Goal: Use online tool/utility: Utilize a website feature to perform a specific function

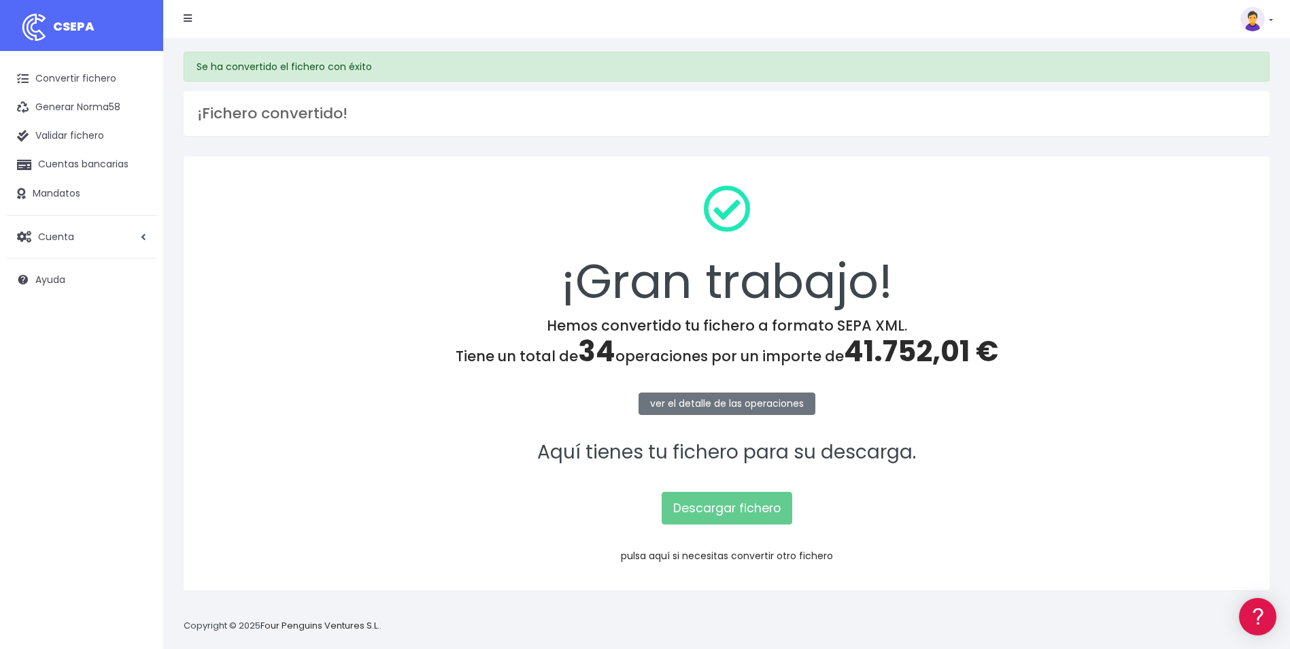
click at [751, 554] on link "pulsa aquí si necesitas convertir otro fichero" at bounding box center [727, 556] width 212 height 14
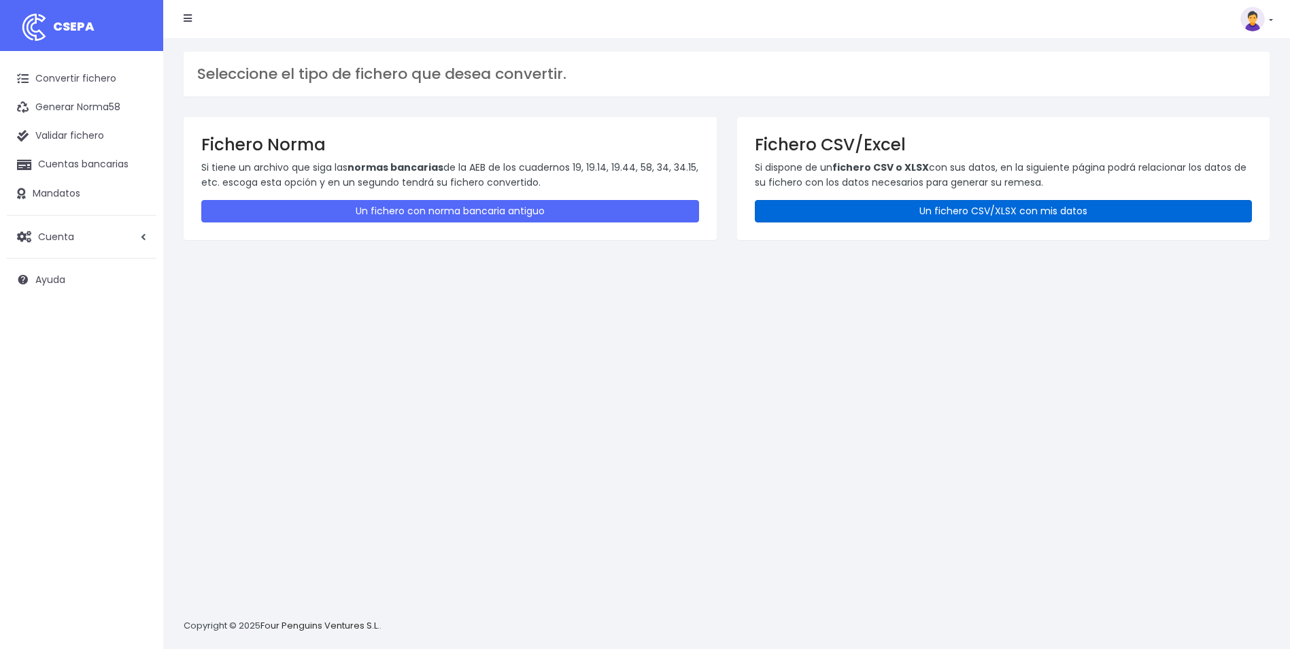
click at [952, 205] on link "Un fichero CSV/XLSX con mis datos" at bounding box center [1004, 211] width 498 height 22
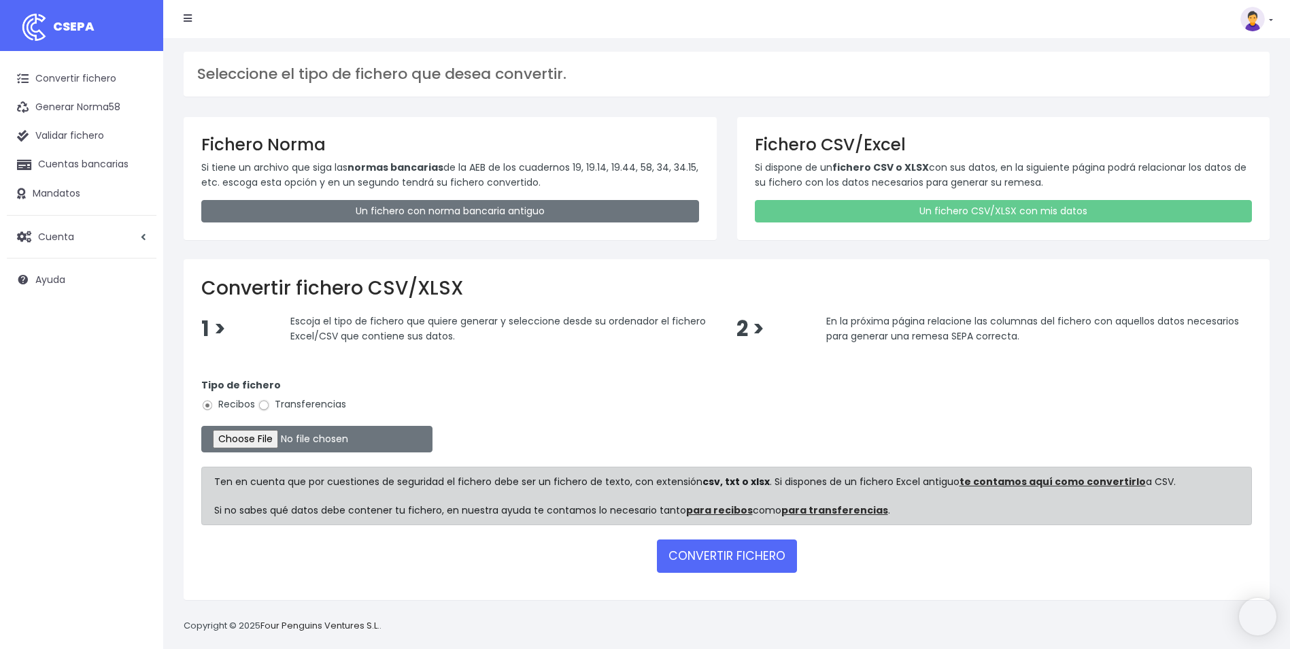
click at [262, 407] on input "Transferencias" at bounding box center [264, 405] width 12 height 12
radio input "true"
click at [263, 442] on input "file" at bounding box center [316, 439] width 231 height 27
type input "C:\fakepath\Copia de UTE_ACE_TICKETSUNIFORME.csv"
click at [719, 553] on button "CONVERTIR FICHERO" at bounding box center [727, 555] width 140 height 33
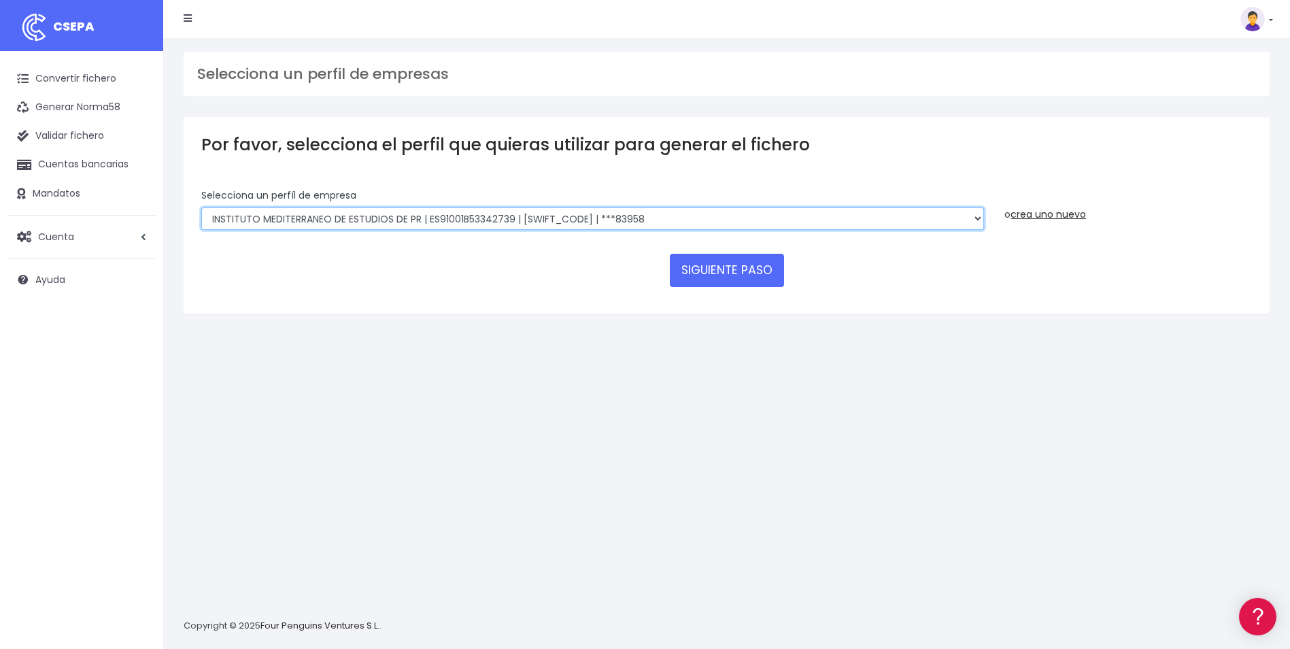
click at [983, 221] on select "INSTITUTO MEDITERRANEO DE ESTUDIOS DE PR | ES91001B53342739 | BSCHESMMXXX | ***…" at bounding box center [592, 218] width 783 height 23
select select "1887"
click at [201, 207] on select "INSTITUTO MEDITERRANEO DE ESTUDIOS DE PR | ES91001B53342739 | BSCHESMMXXX | ***…" at bounding box center [592, 218] width 783 height 23
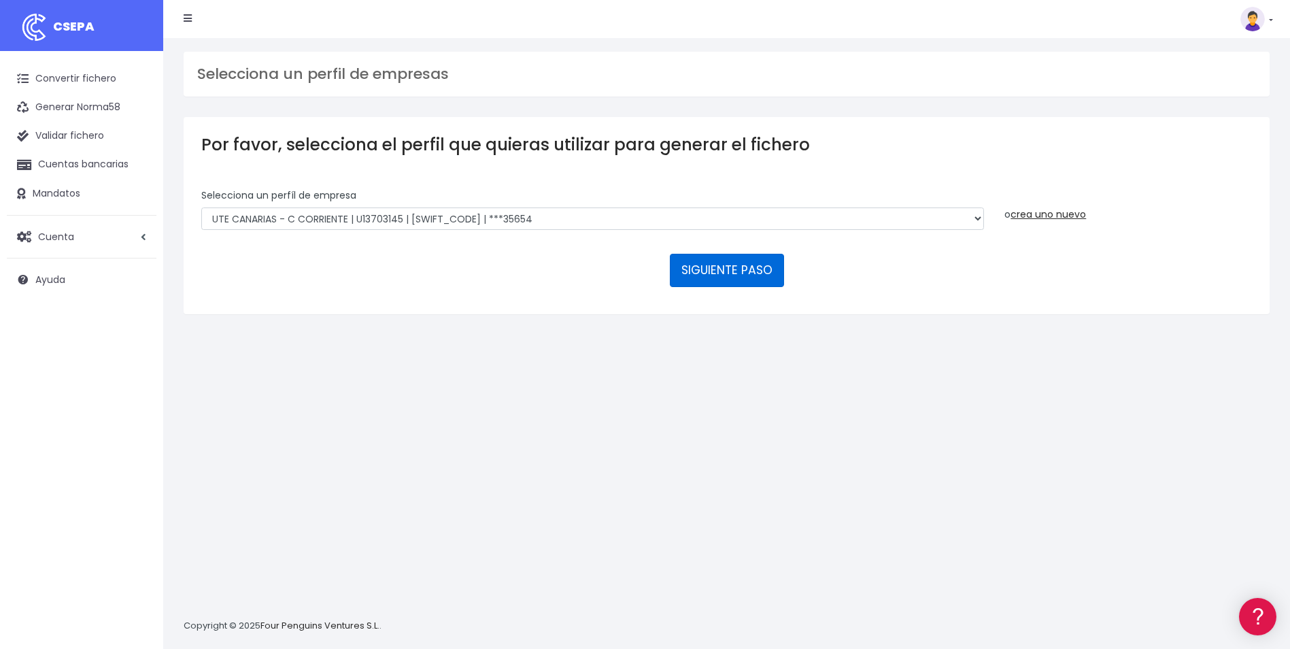
click at [752, 280] on button "SIGUIENTE PASO" at bounding box center [727, 270] width 114 height 33
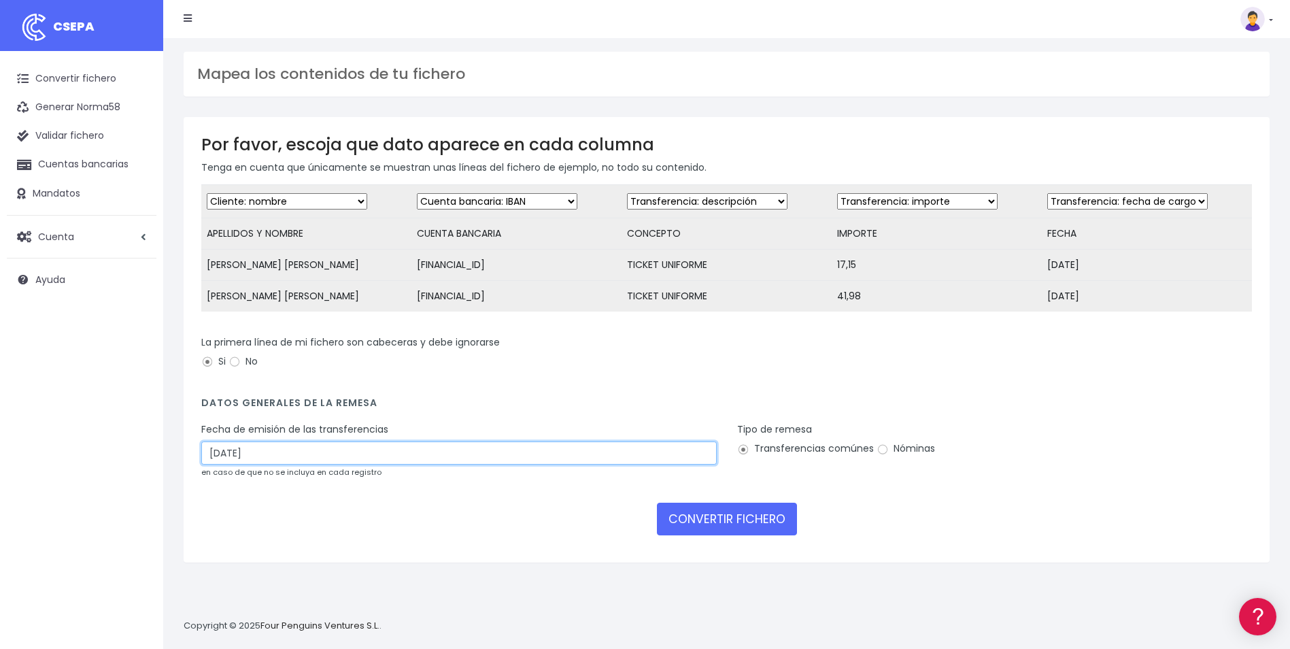
click at [281, 458] on input "31/08/2025" at bounding box center [459, 452] width 516 height 23
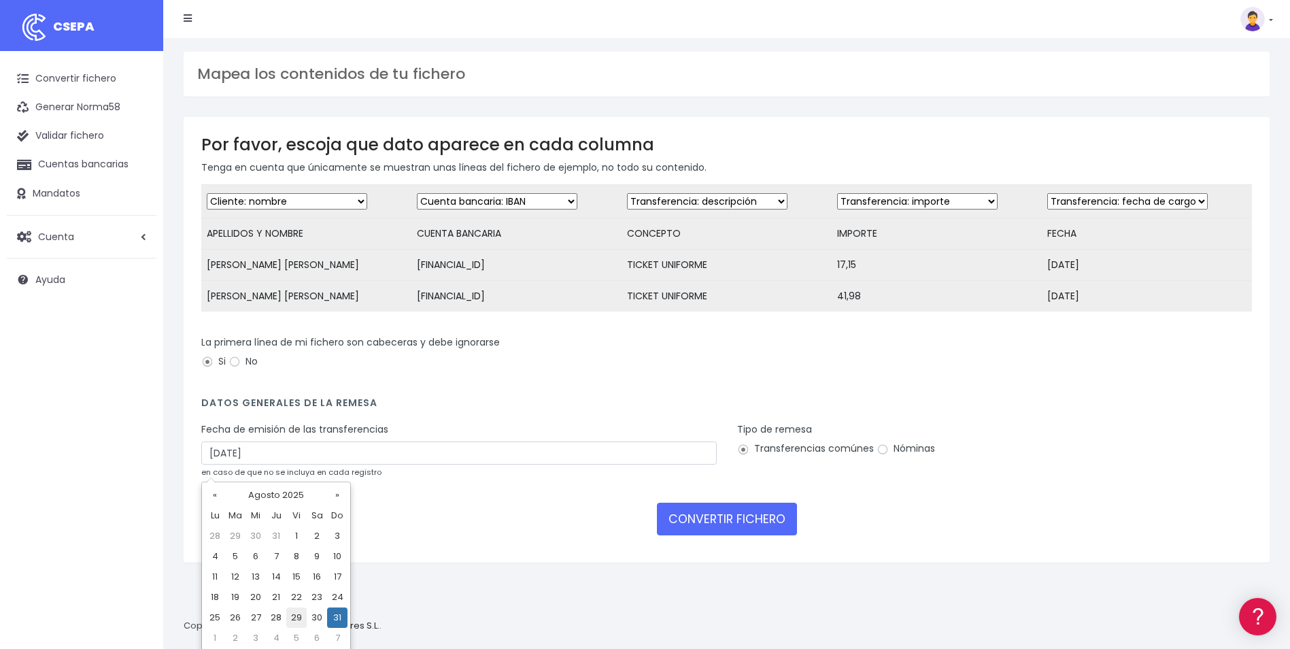
click at [299, 617] on td "29" at bounding box center [296, 617] width 20 height 20
type input "29/08/2025"
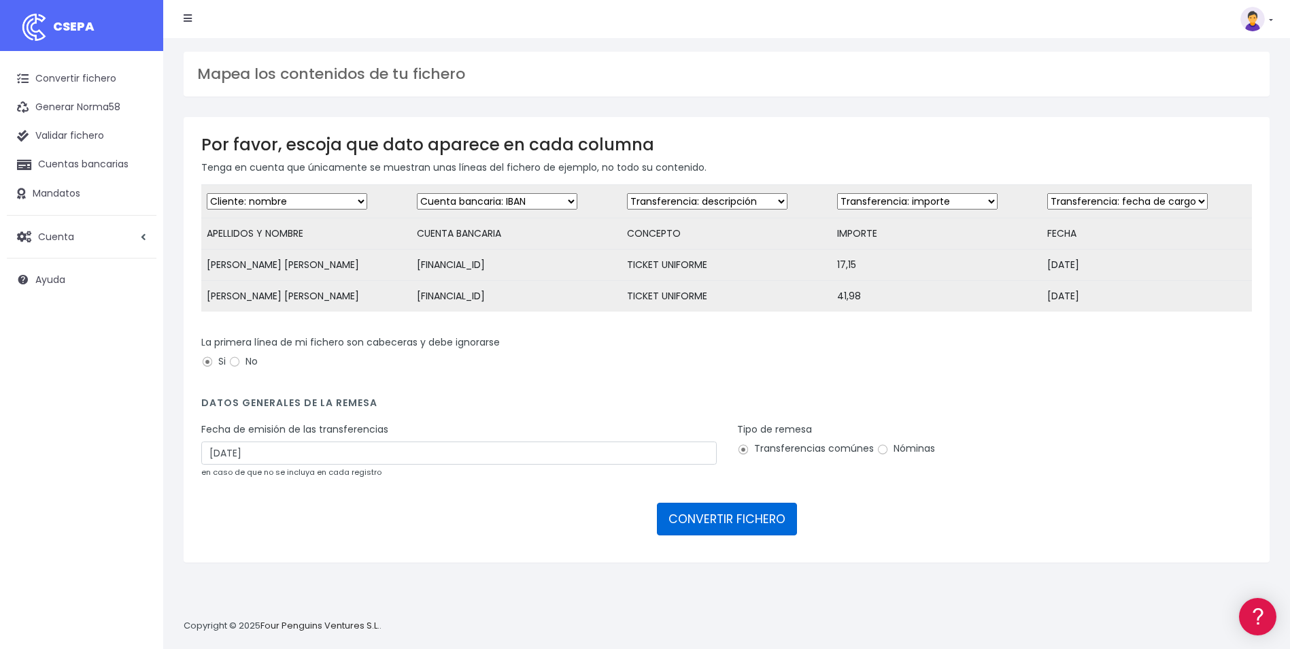
click at [752, 521] on button "CONVERTIR FICHERO" at bounding box center [727, 519] width 140 height 33
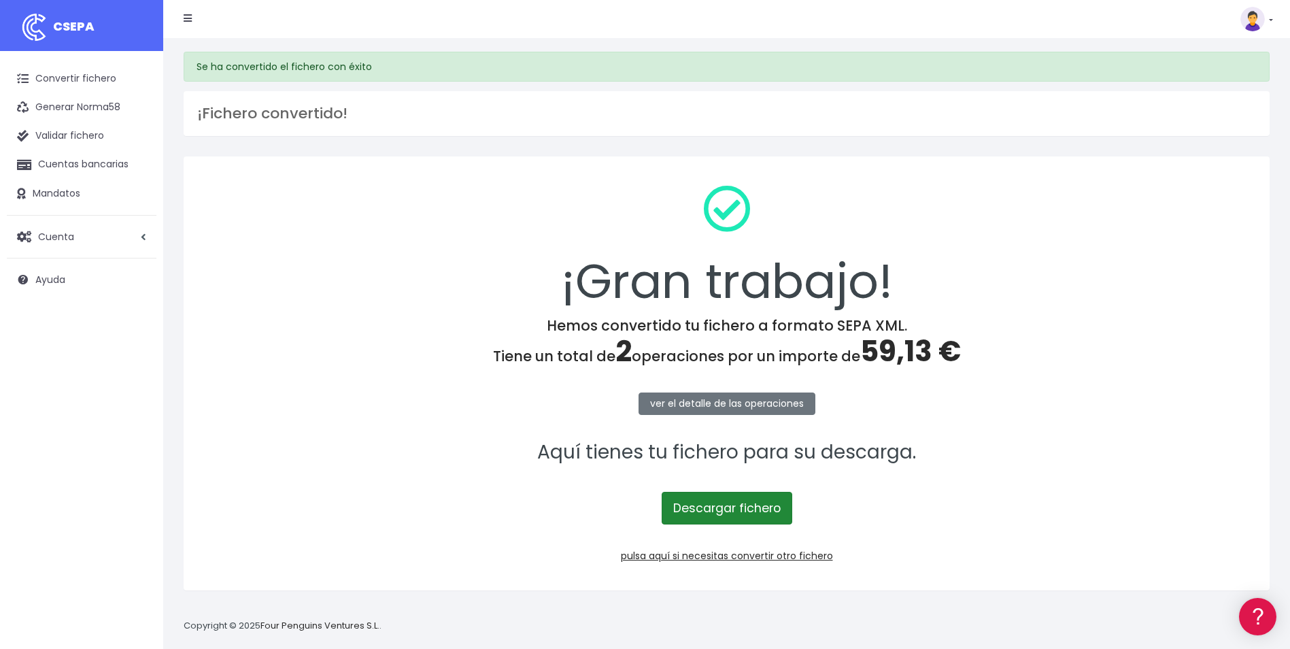
click at [774, 504] on link "Descargar fichero" at bounding box center [727, 508] width 131 height 33
click at [741, 550] on link "pulsa aquí si necesitas convertir otro fichero" at bounding box center [727, 556] width 212 height 14
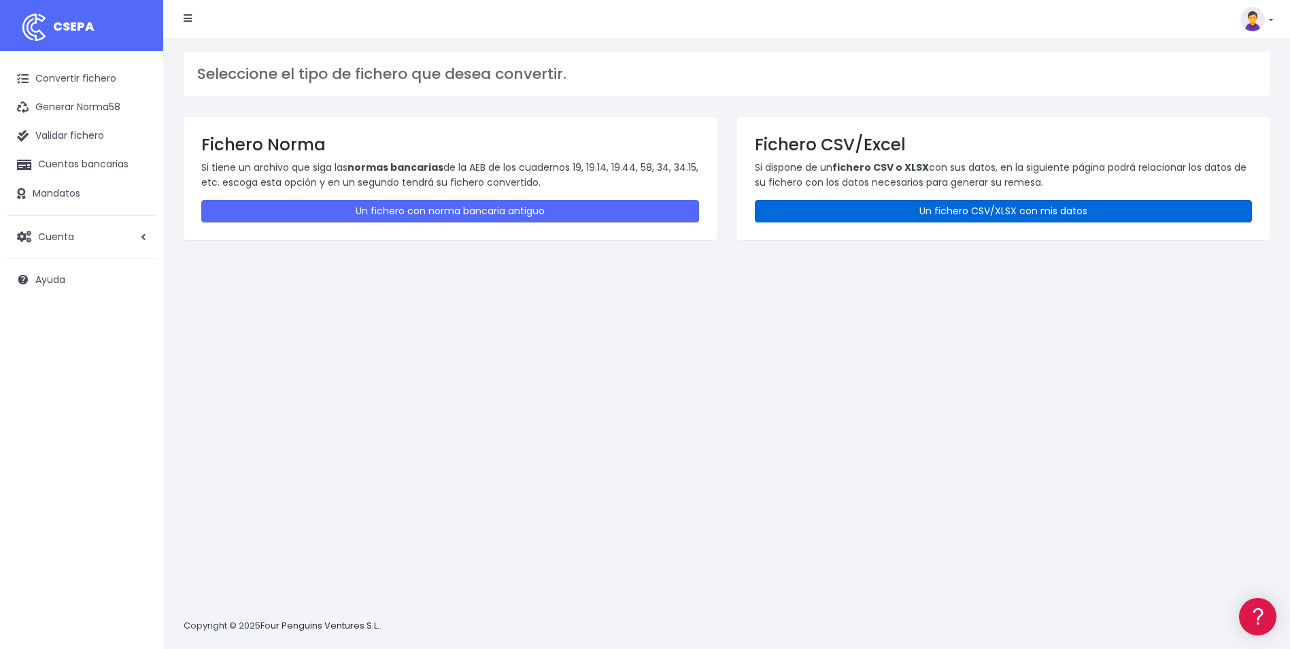
click at [933, 207] on link "Un fichero CSV/XLSX con mis datos" at bounding box center [1004, 211] width 498 height 22
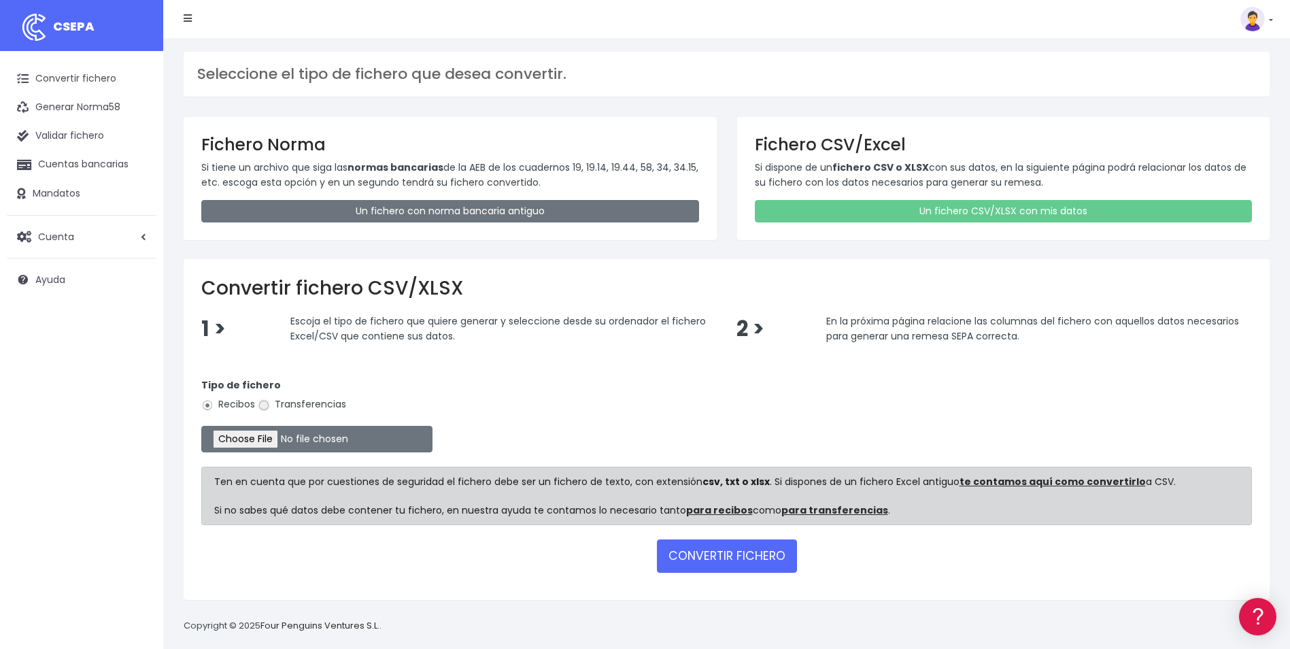
click at [263, 405] on input "Transferencias" at bounding box center [264, 405] width 12 height 12
radio input "true"
click at [259, 451] on input "file" at bounding box center [316, 439] width 231 height 27
type input "C:\fakepath\Copia de REMESA_VALENCIA_082025_REGULARIZACION.csv"
click at [695, 557] on button "CONVERTIR FICHERO" at bounding box center [727, 555] width 140 height 33
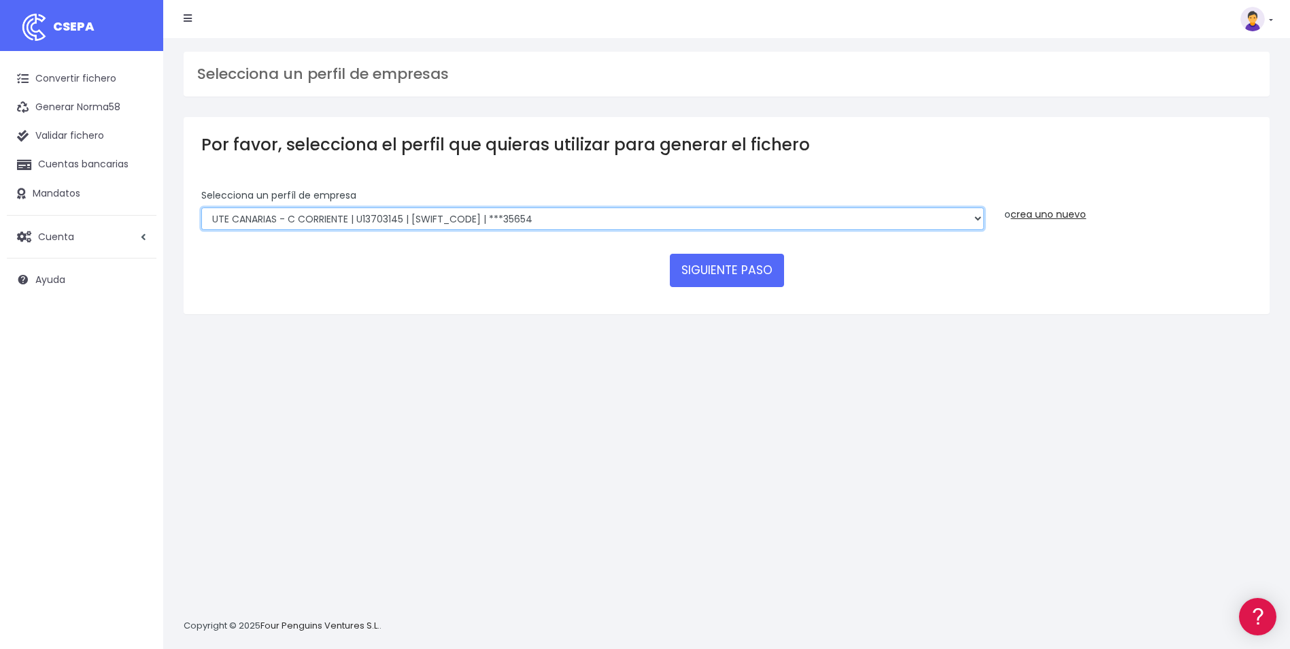
click at [977, 214] on select "INSTITUTO MEDITERRANEO DE ESTUDIOS DE PR | ES91001B53342739 | BSCHESMMXXX | ***…" at bounding box center [592, 218] width 783 height 23
select select "2478"
click at [201, 207] on select "INSTITUTO MEDITERRANEO DE ESTUDIOS DE PR | ES91001B53342739 | BSCHESMMXXX | ***…" at bounding box center [592, 218] width 783 height 23
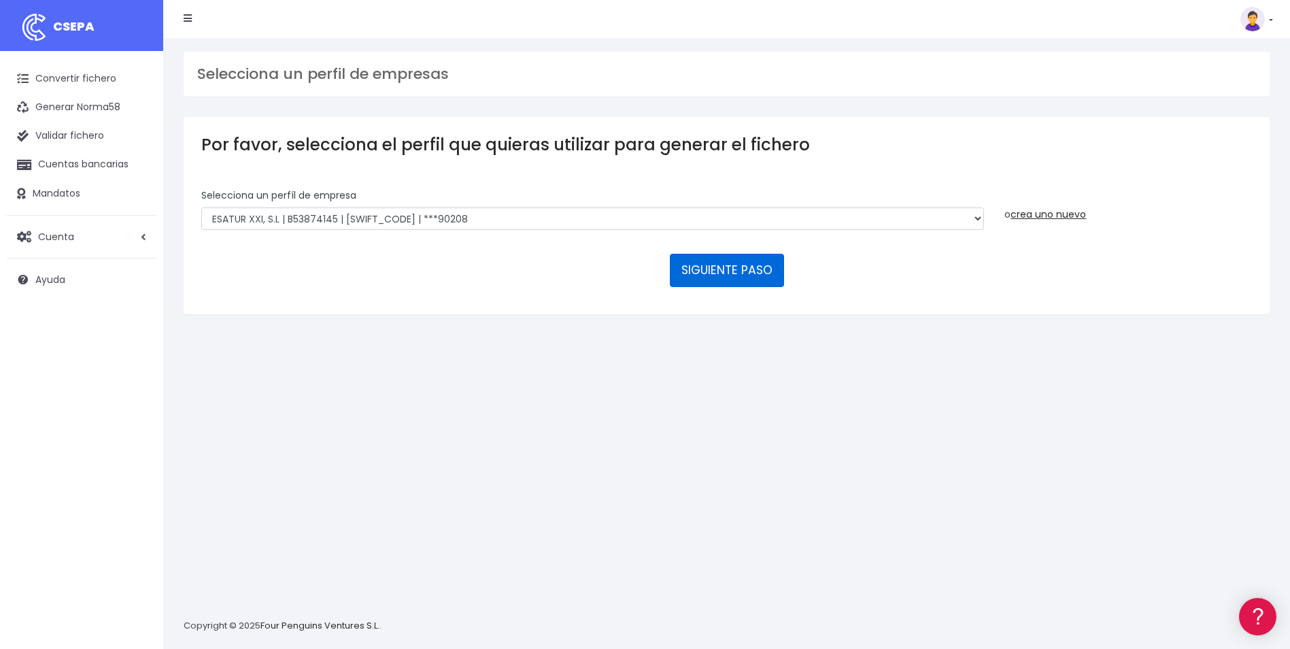
click at [761, 267] on button "SIGUIENTE PASO" at bounding box center [727, 270] width 114 height 33
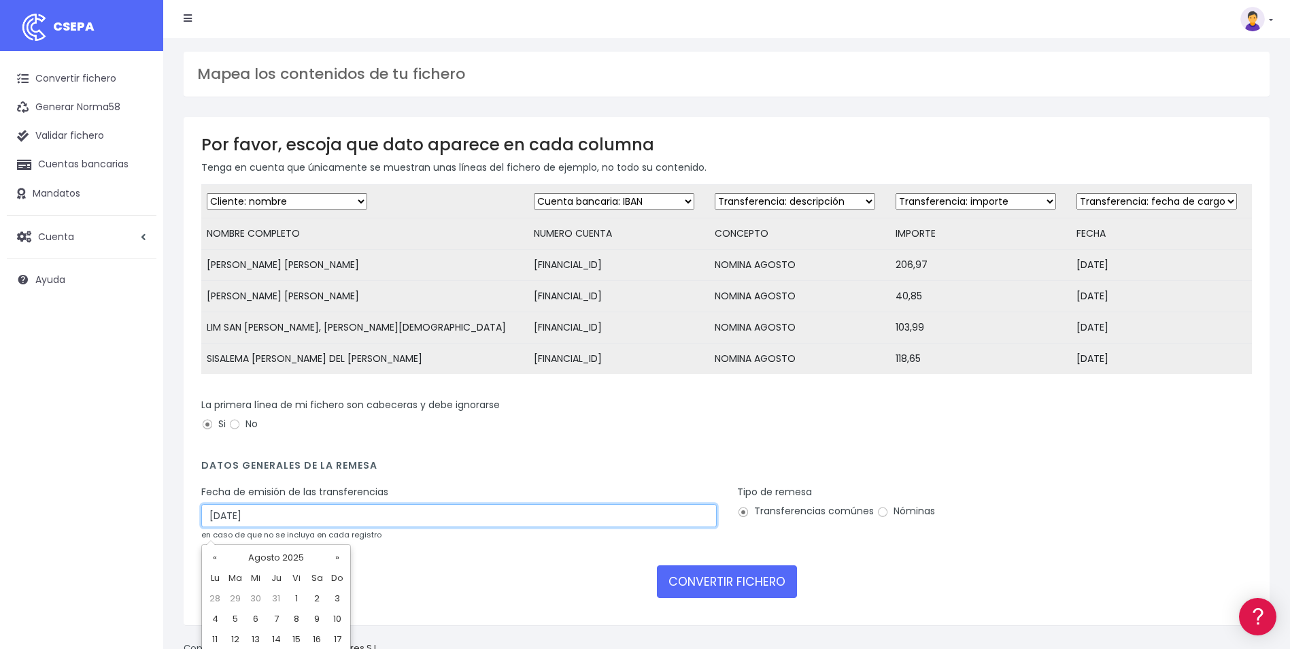
click at [301, 527] on input "31/08/2025" at bounding box center [459, 515] width 516 height 23
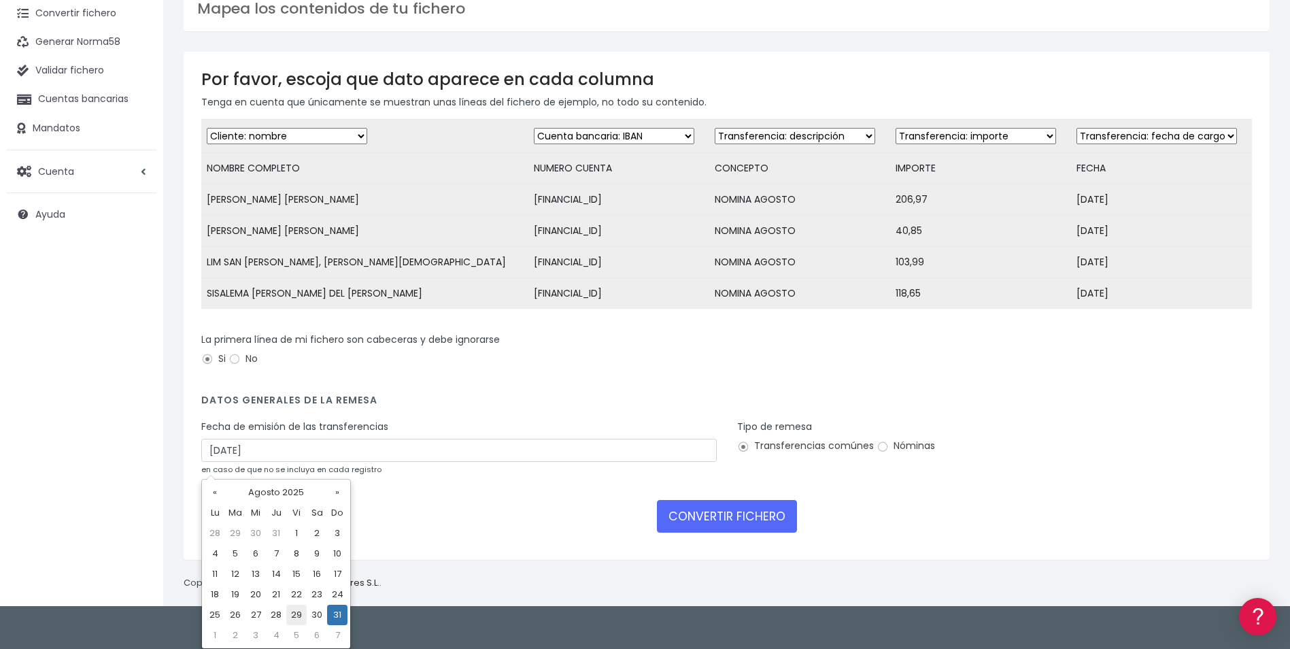
click at [295, 618] on td "29" at bounding box center [296, 615] width 20 height 20
type input "29/08/2025"
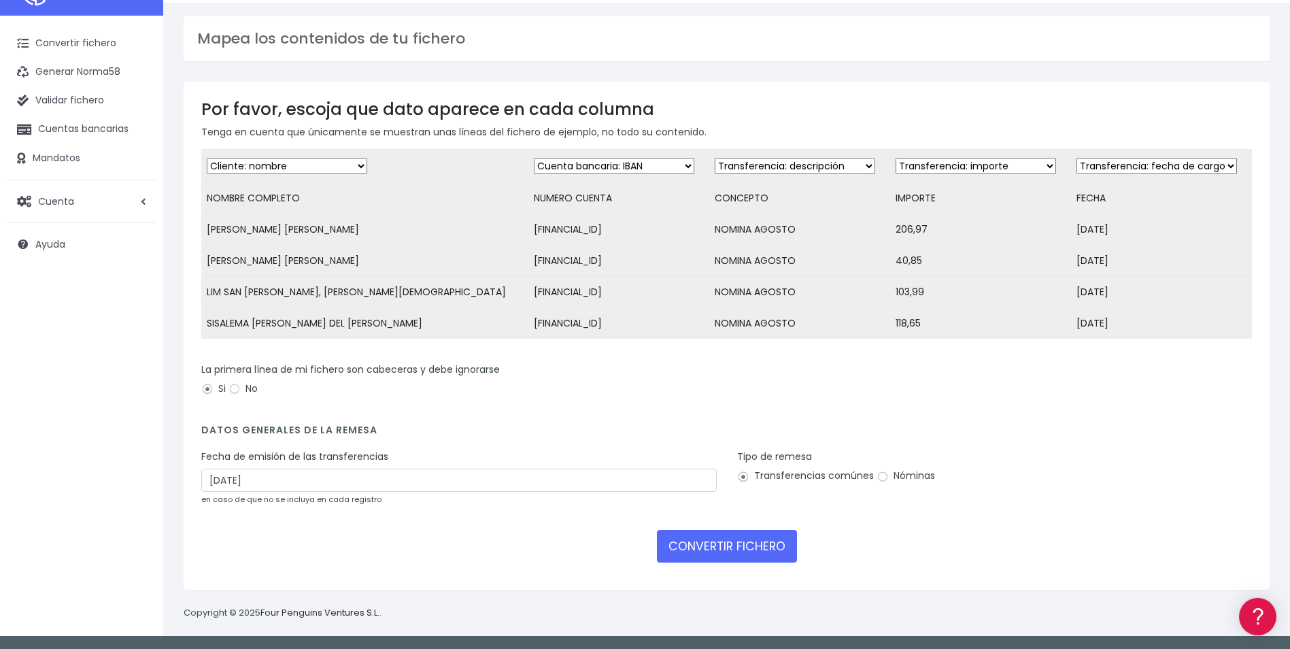
scroll to position [46, 0]
click at [879, 477] on input "Nóminas" at bounding box center [883, 477] width 12 height 12
radio input "true"
click at [743, 543] on button "CONVERTIR FICHERO" at bounding box center [727, 546] width 140 height 33
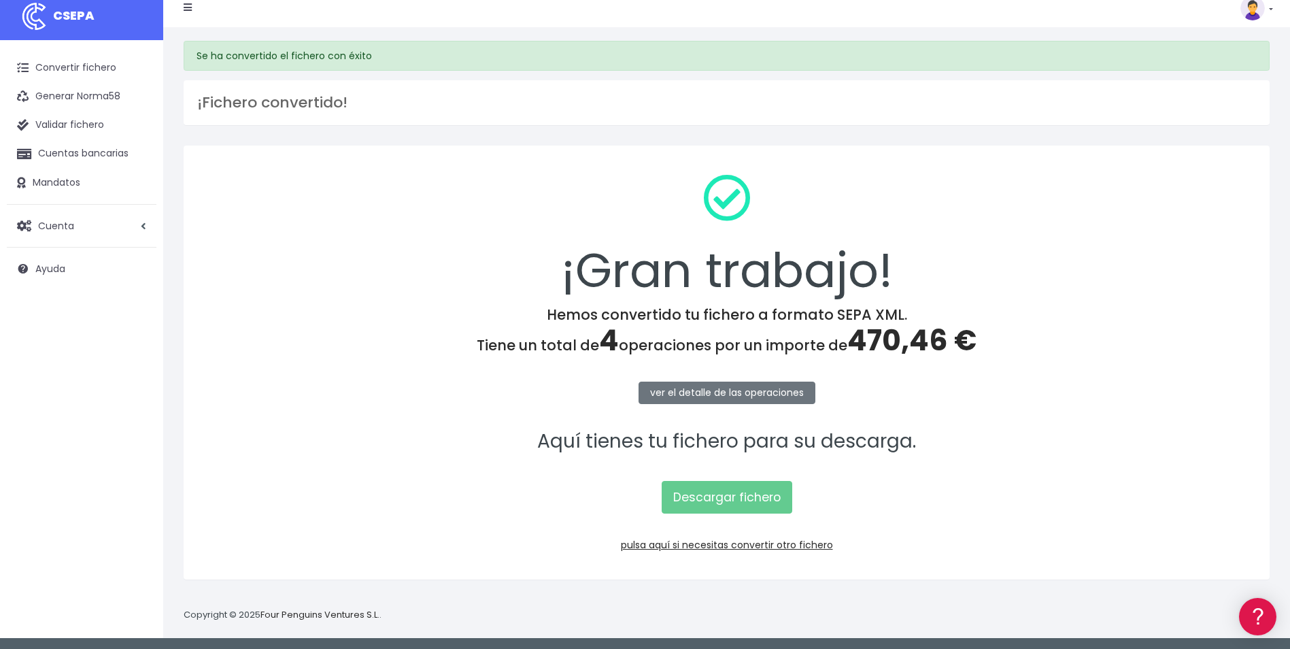
scroll to position [13, 0]
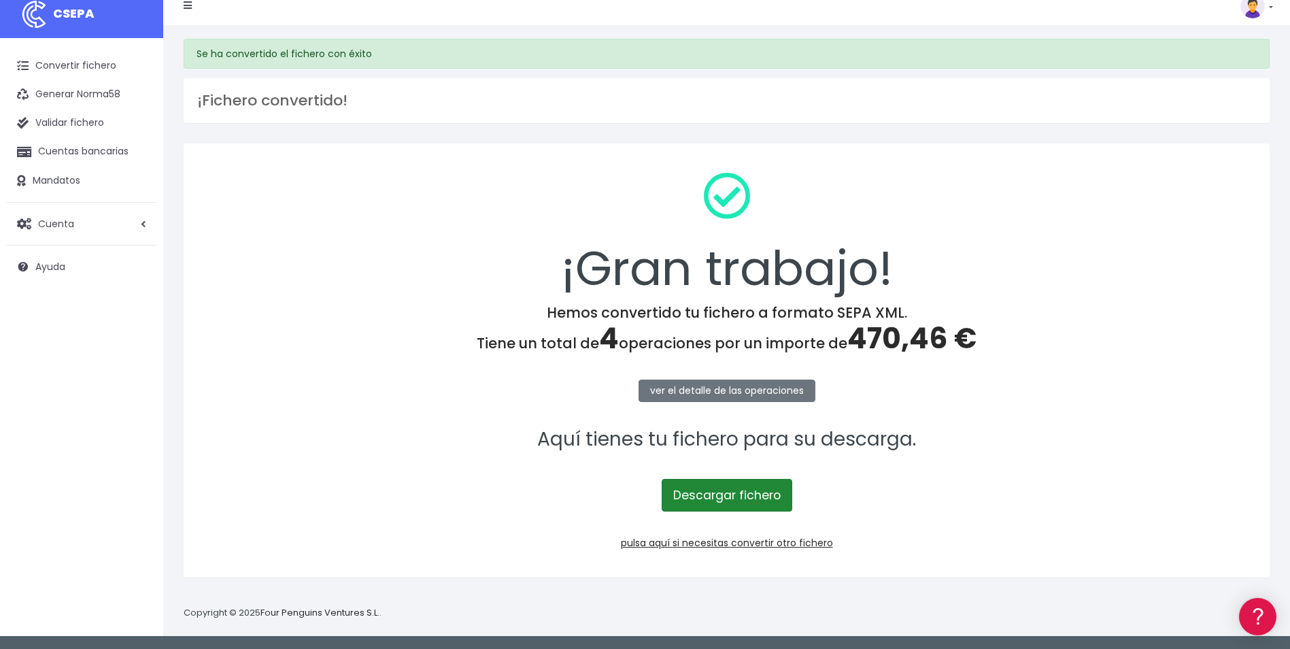
click at [735, 485] on link "Descargar fichero" at bounding box center [727, 495] width 131 height 33
